Goal: Go to known website: Go to known website

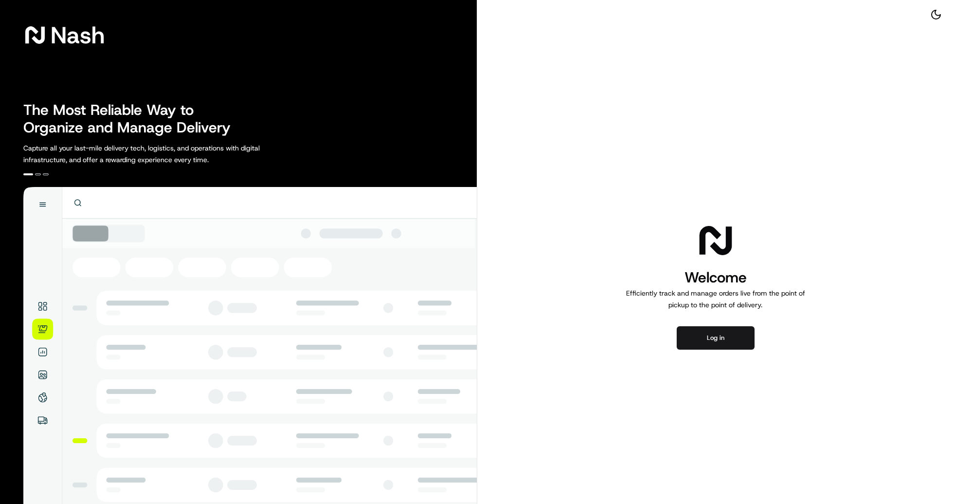
drag, startPoint x: 240, startPoint y: 72, endPoint x: 418, endPoint y: 121, distance: 184.6
click at [240, 72] on div "Nash The Most Reliable Way to Organize and Manage Delivery Capture all your las…" at bounding box center [238, 285] width 477 height 570
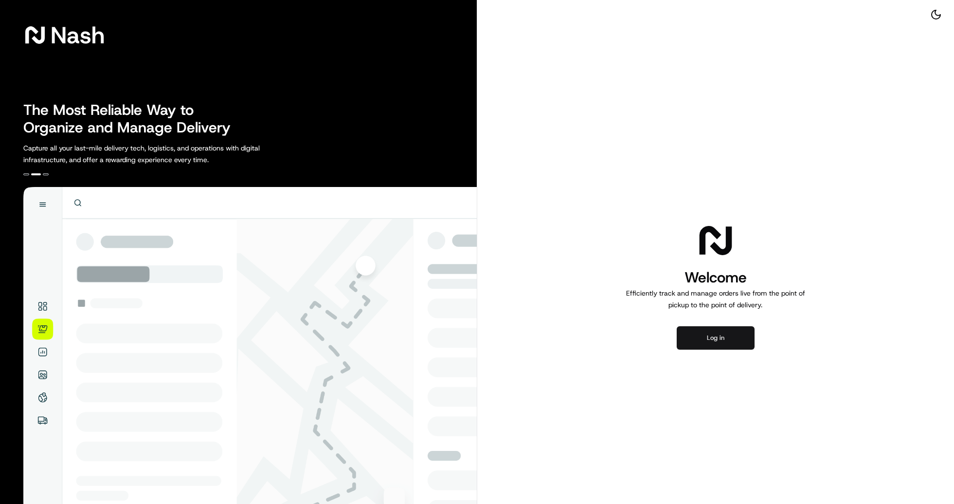
click at [718, 334] on button "Log in" at bounding box center [716, 337] width 78 height 23
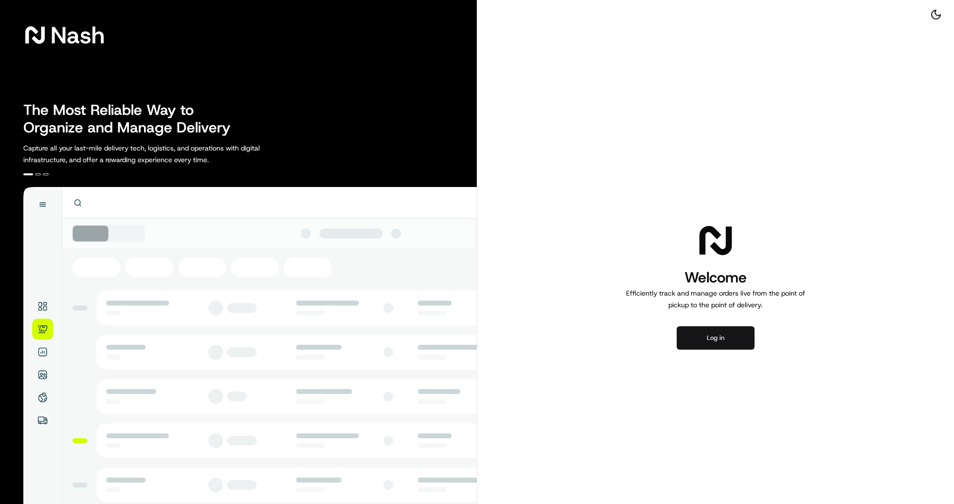
click at [726, 344] on button "Log in" at bounding box center [716, 337] width 78 height 23
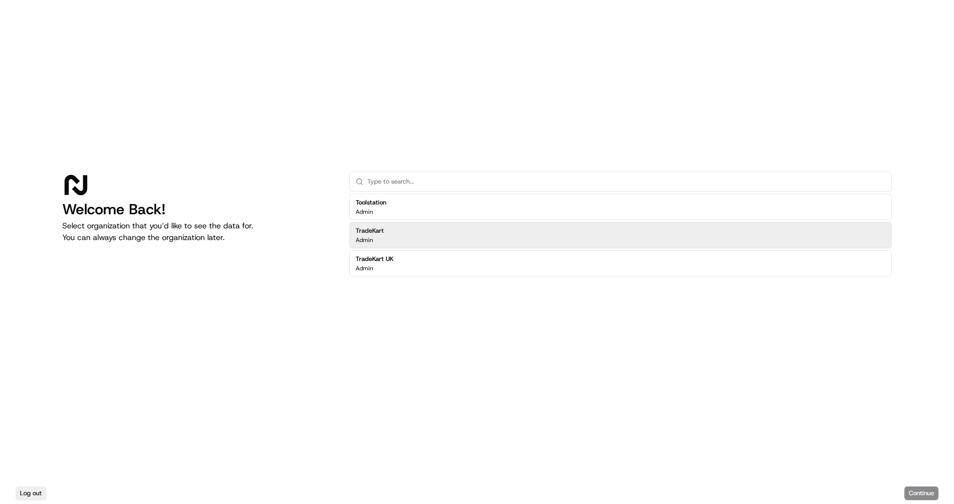
click at [831, 237] on div "TradeKart Admin" at bounding box center [620, 235] width 542 height 26
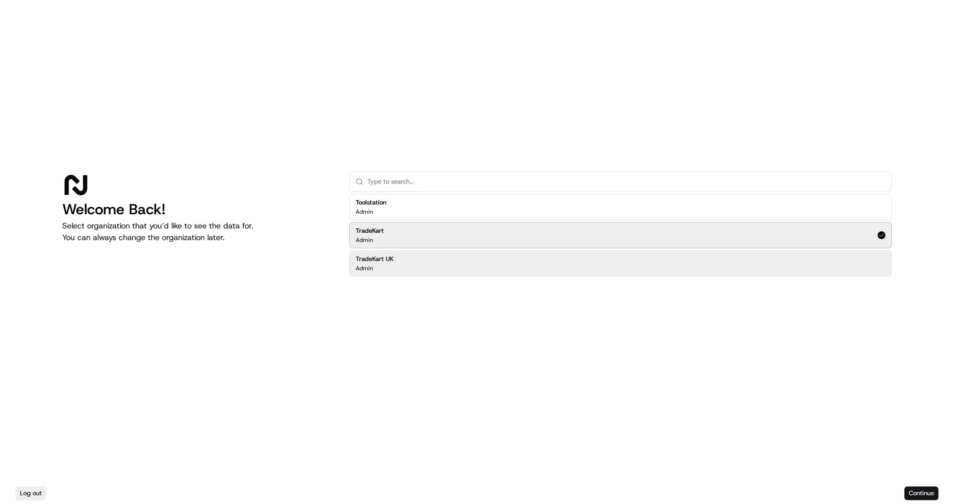
click at [922, 489] on button "Continue" at bounding box center [921, 493] width 34 height 14
